Goal: Information Seeking & Learning: Learn about a topic

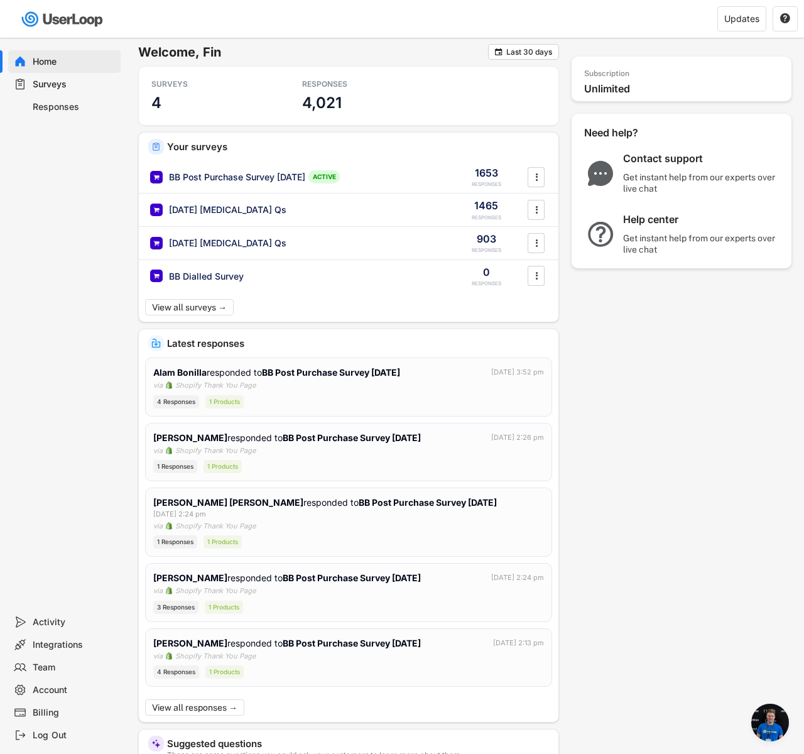
scroll to position [940, 0]
click at [279, 178] on div "BB Post Purchase Survey [DATE]" at bounding box center [237, 177] width 136 height 13
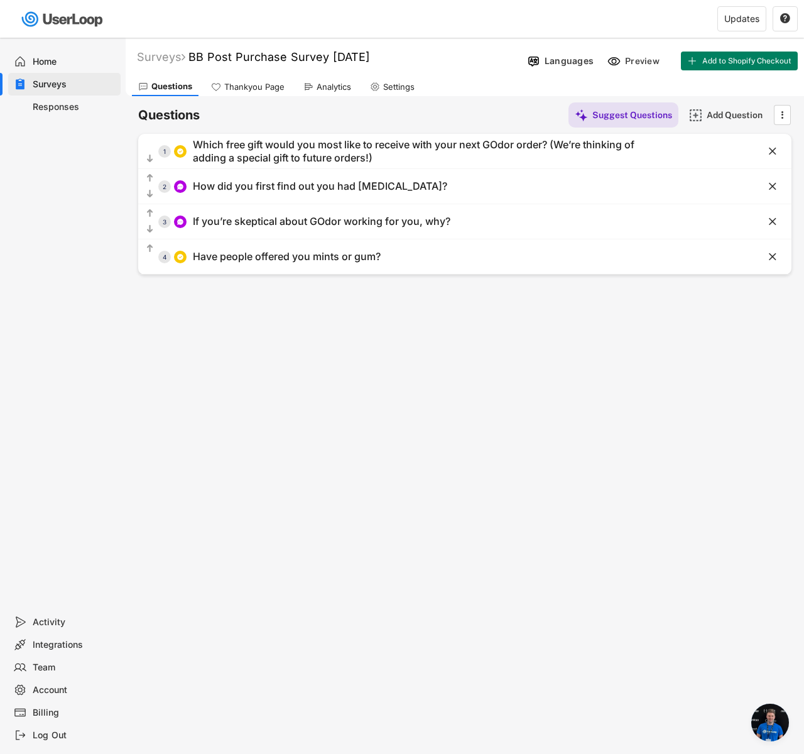
click at [321, 88] on div "Analytics" at bounding box center [334, 87] width 35 height 11
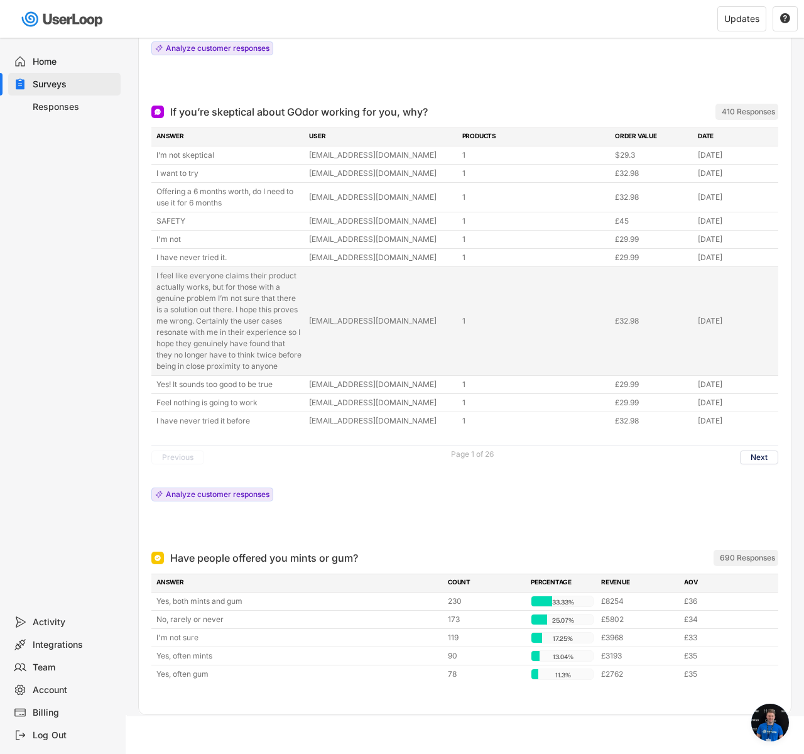
scroll to position [742, 0]
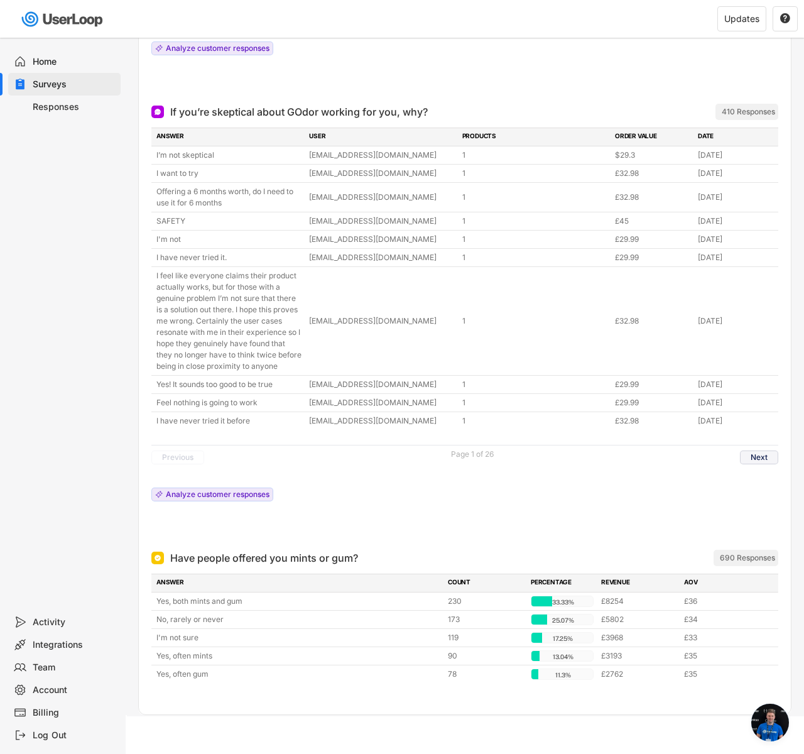
click at [763, 464] on button "Next" at bounding box center [759, 457] width 38 height 14
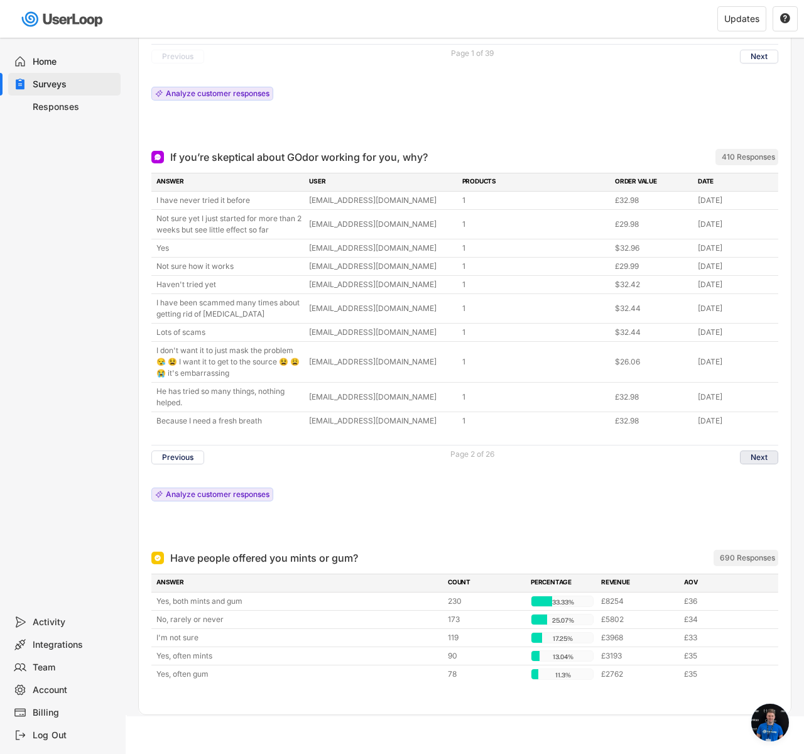
click at [758, 454] on button "Next" at bounding box center [759, 457] width 38 height 14
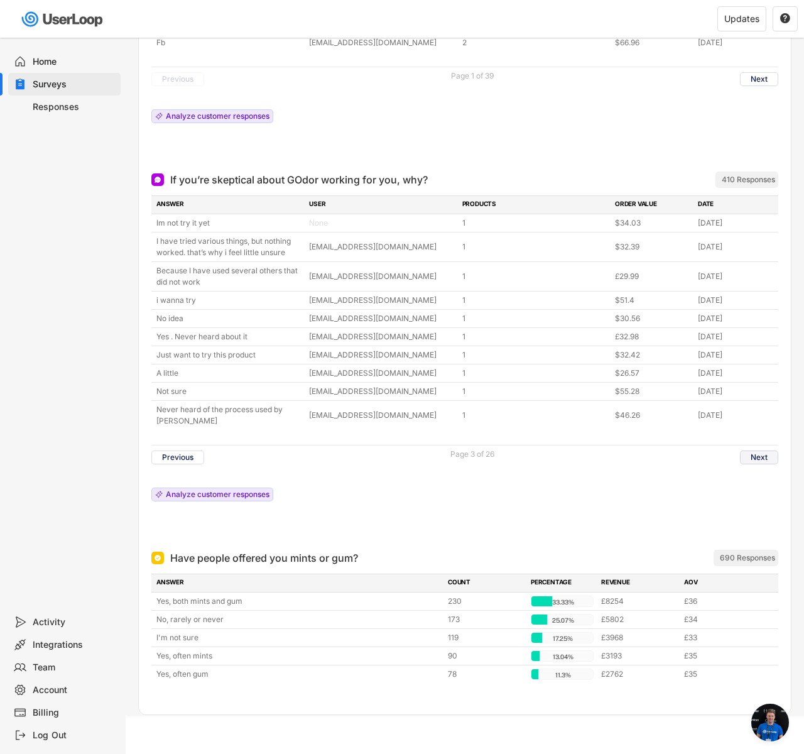
click at [769, 460] on button "Next" at bounding box center [759, 457] width 38 height 14
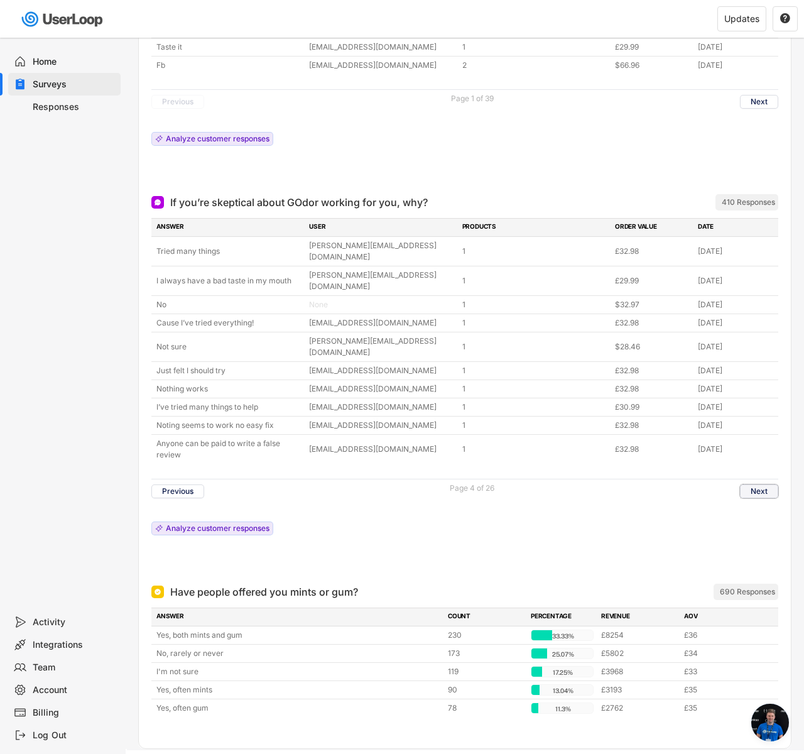
click at [750, 484] on button "Next" at bounding box center [759, 491] width 38 height 14
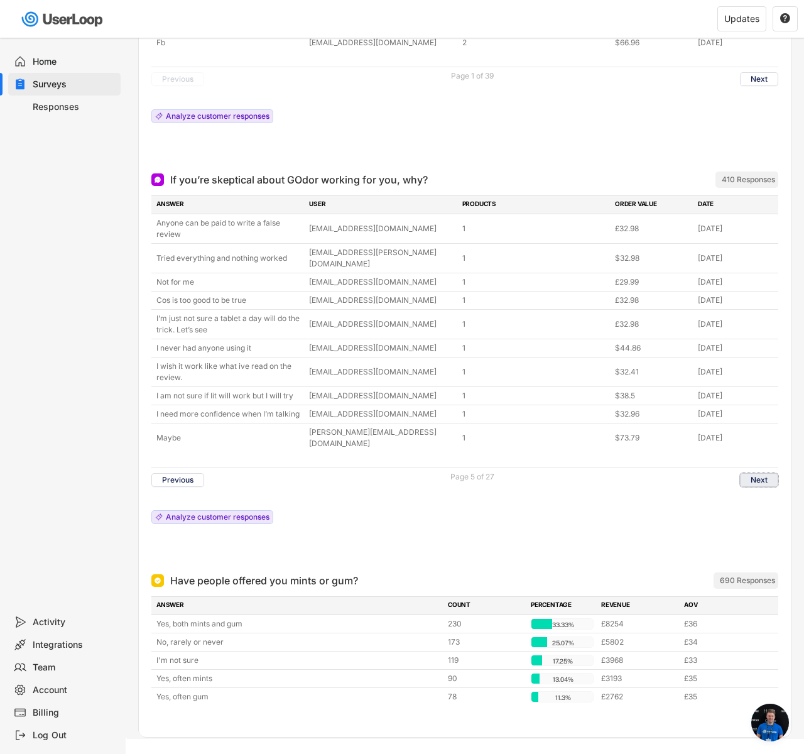
click at [762, 473] on button "Next" at bounding box center [759, 480] width 38 height 14
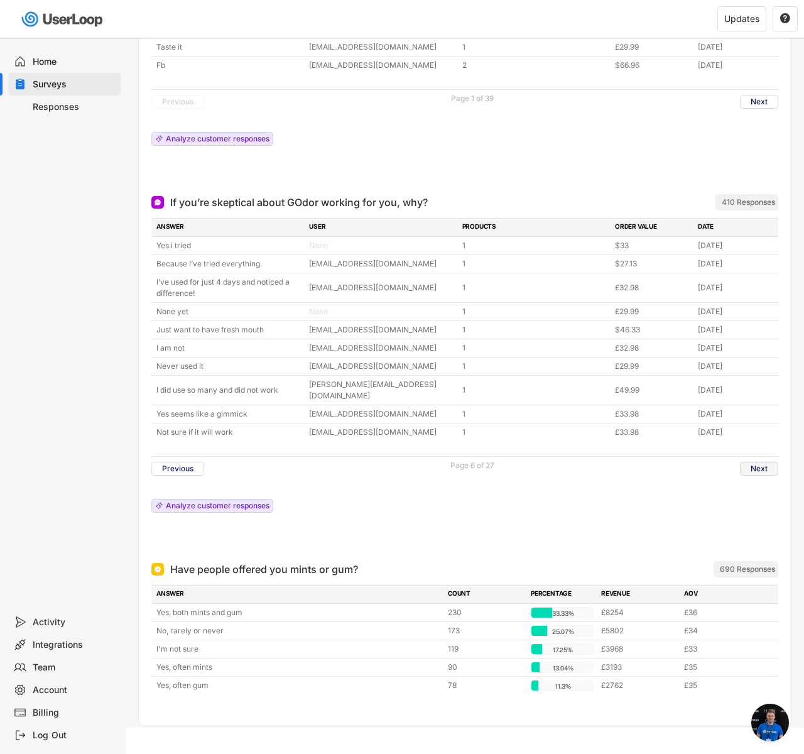
click at [759, 462] on button "Next" at bounding box center [759, 469] width 38 height 14
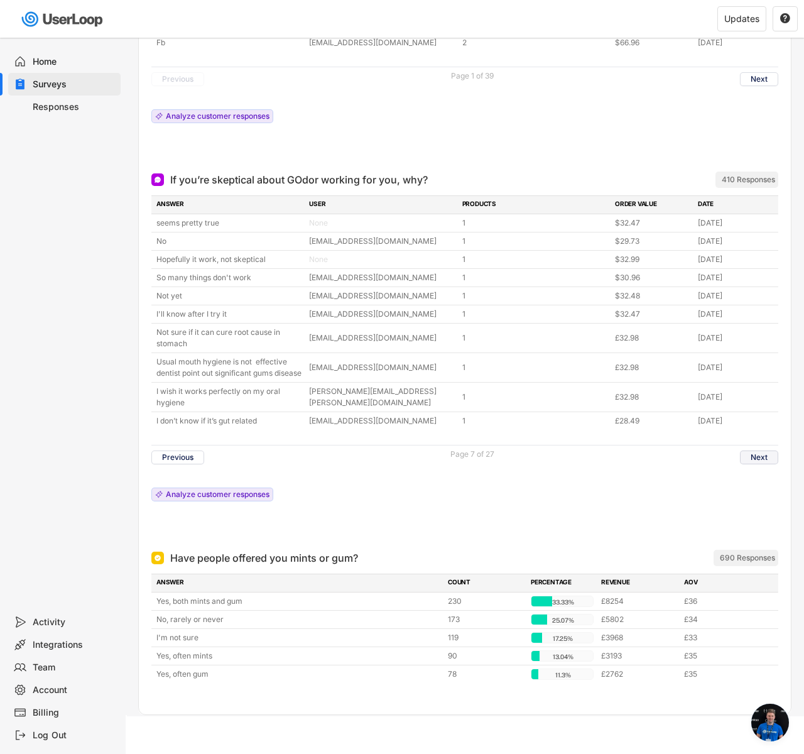
click at [754, 457] on button "Next" at bounding box center [759, 457] width 38 height 14
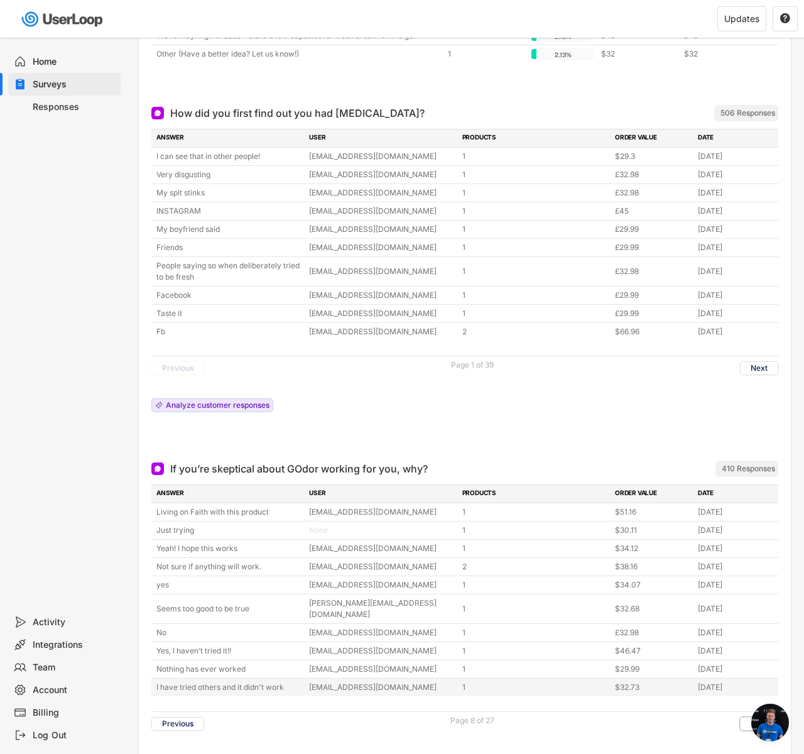
scroll to position [304, 0]
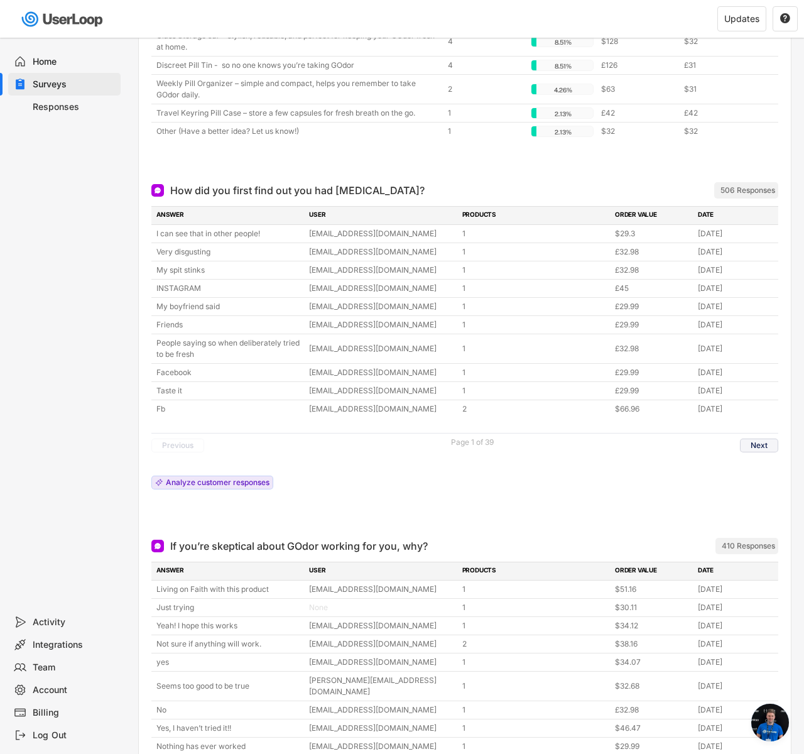
click at [754, 442] on button "Next" at bounding box center [759, 445] width 38 height 14
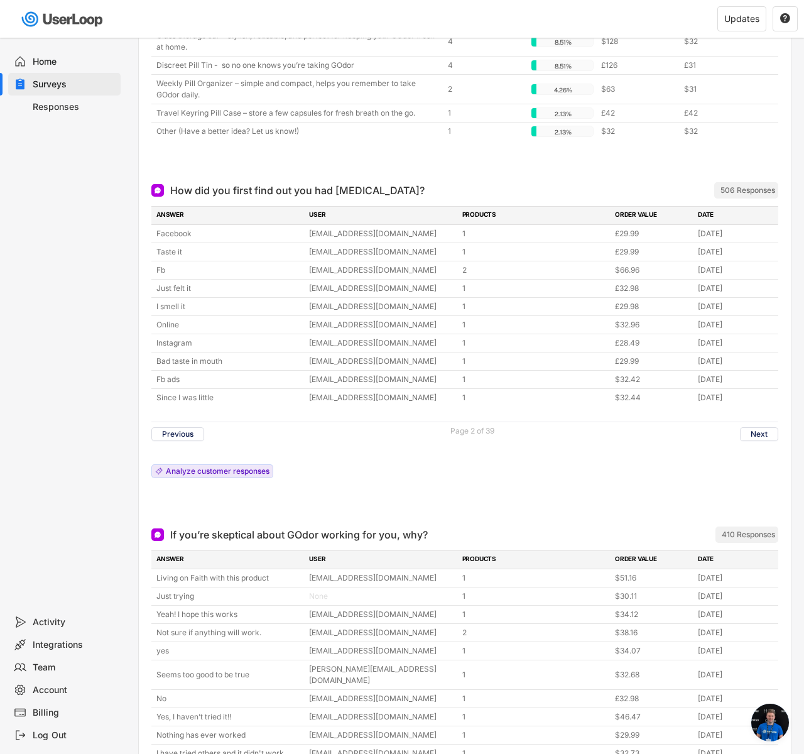
click at [752, 441] on div "Previous Page 2 of 39 Next" at bounding box center [464, 434] width 627 height 24
click at [766, 430] on button "Next" at bounding box center [759, 434] width 38 height 14
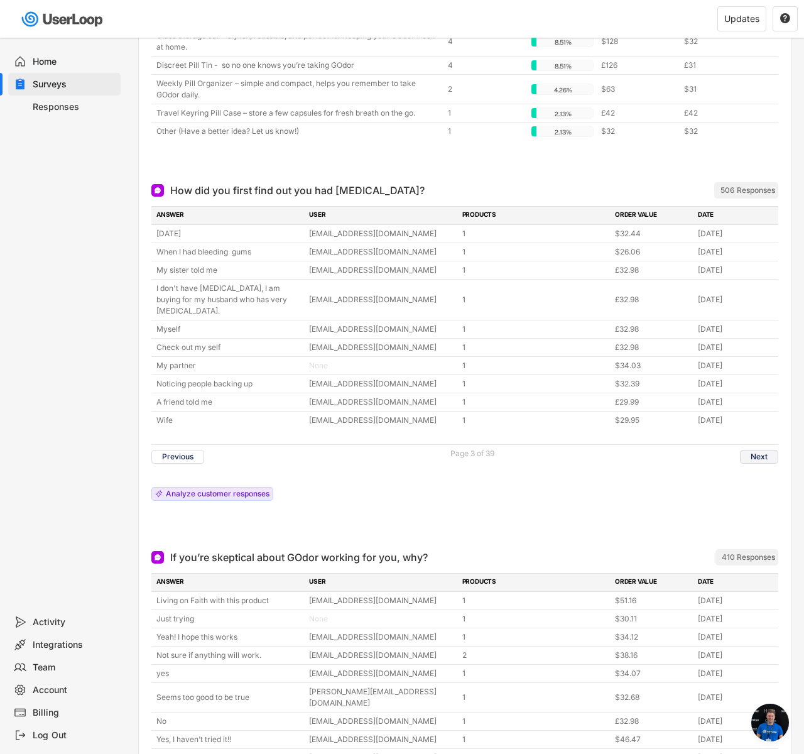
click at [767, 450] on button "Next" at bounding box center [759, 457] width 38 height 14
